Goal: Transaction & Acquisition: Register for event/course

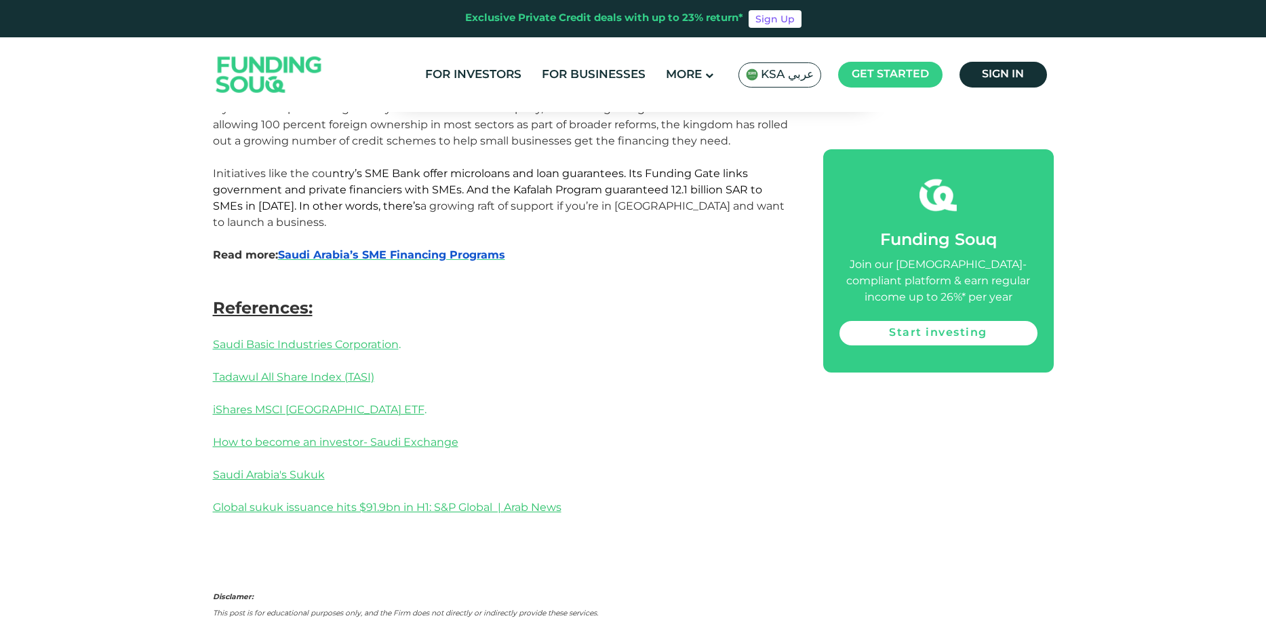
scroll to position [2646, 0]
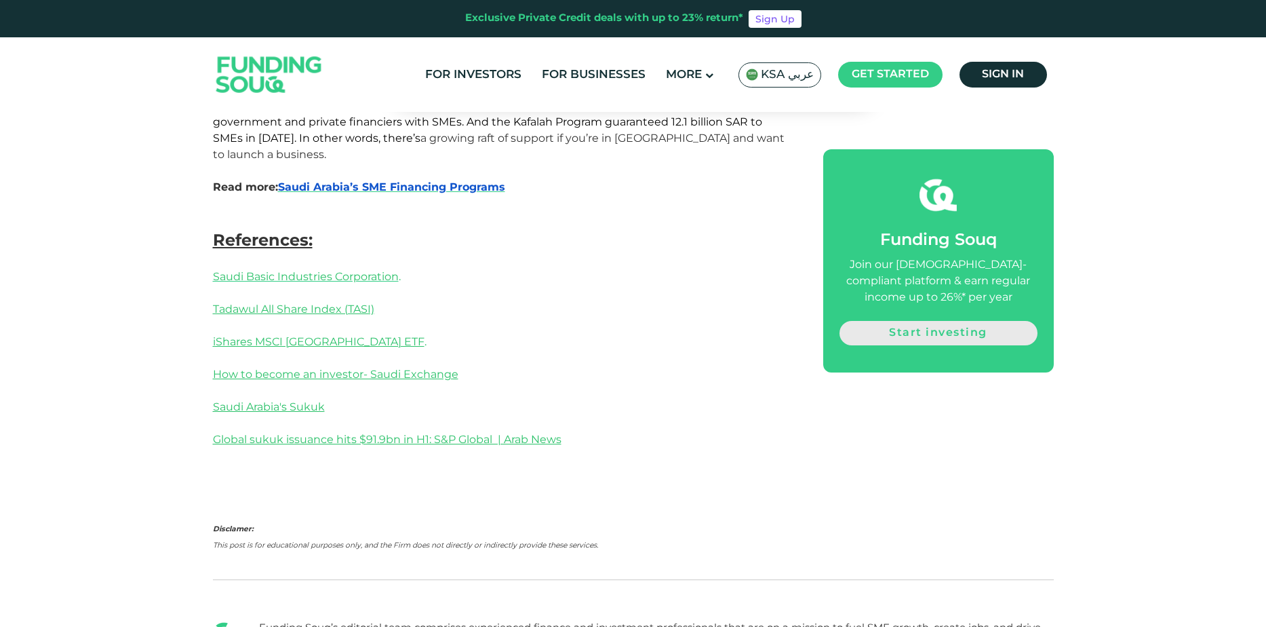
click at [949, 338] on link "Start investing" at bounding box center [939, 333] width 198 height 24
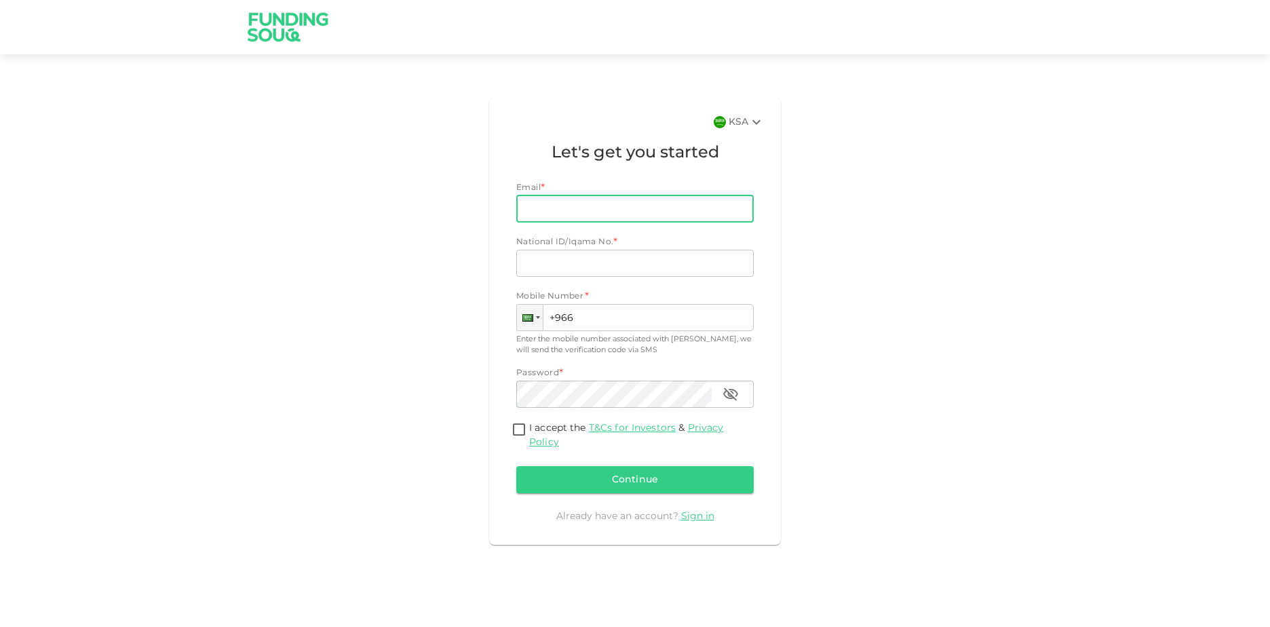
click at [602, 213] on input "Email" at bounding box center [627, 208] width 222 height 27
type input "nurfaulia30@gmail.com"
click at [616, 268] on input "National ID/Iqama No." at bounding box center [634, 263] width 237 height 27
